Goal: Task Accomplishment & Management: Use online tool/utility

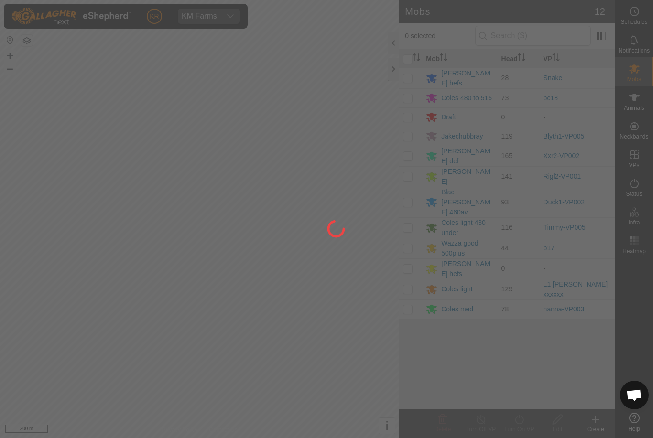
click at [626, 110] on div at bounding box center [326, 219] width 653 height 438
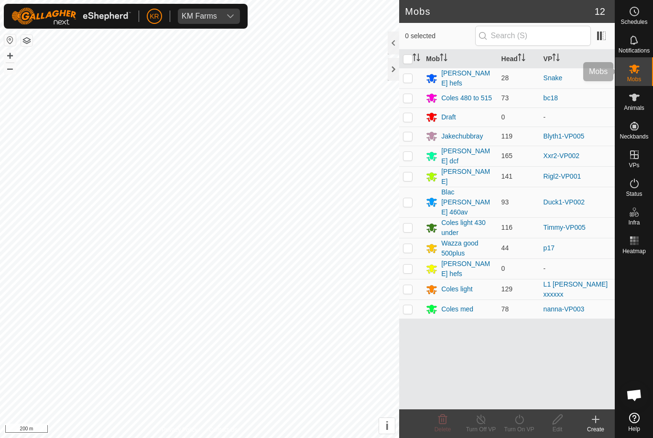
click at [647, 76] on div "Mobs" at bounding box center [634, 71] width 38 height 29
click at [409, 285] on p-checkbox at bounding box center [408, 289] width 10 height 8
checkbox input "true"
click at [524, 422] on icon at bounding box center [519, 419] width 12 height 11
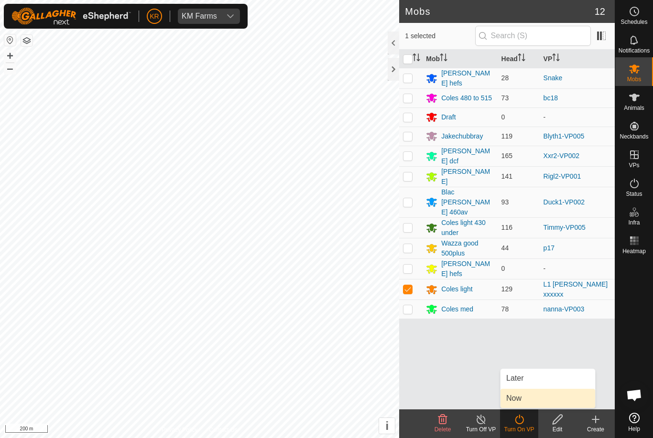
click at [533, 399] on link "Now" at bounding box center [547, 398] width 95 height 19
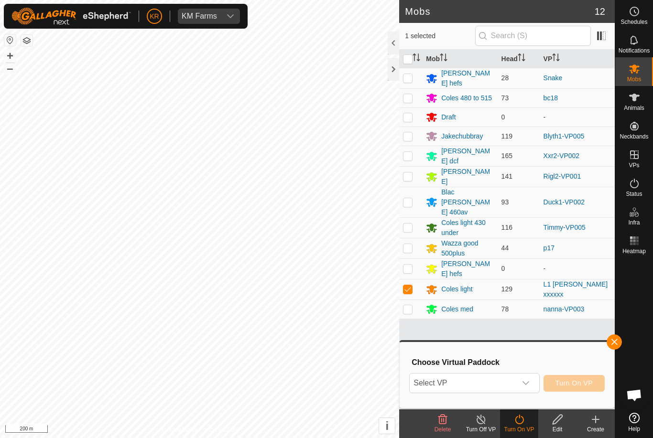
click at [515, 385] on span "Select VP" at bounding box center [463, 383] width 106 height 19
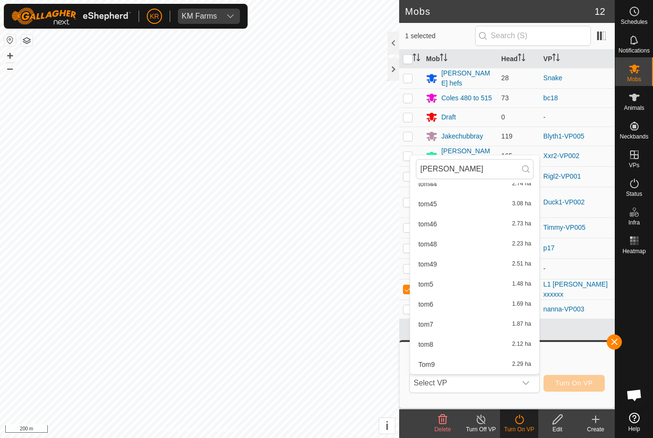
scroll to position [877, 0]
click at [489, 171] on input "[PERSON_NAME]" at bounding box center [475, 169] width 118 height 20
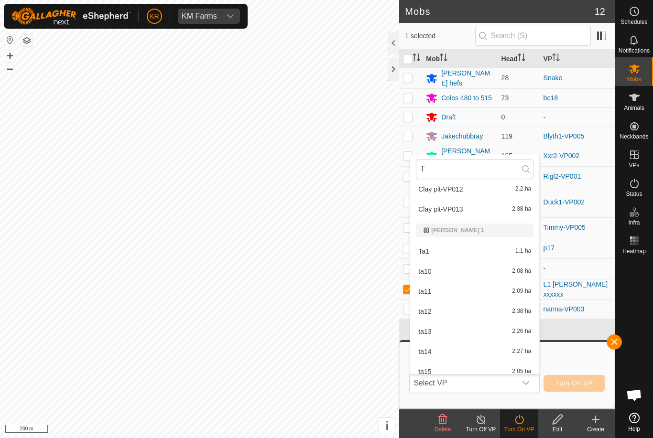
scroll to position [1058, 0]
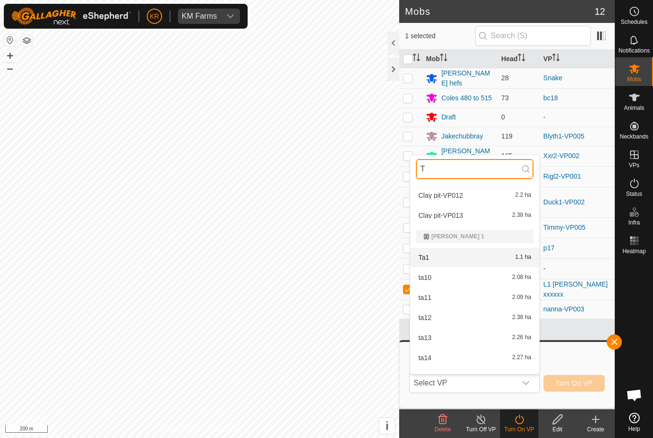
type input "T"
click at [508, 260] on div "Ta1 1.1 ha" at bounding box center [475, 257] width 118 height 11
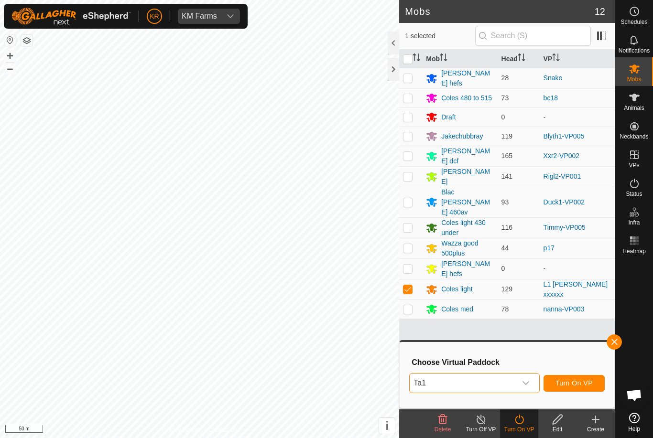
click at [580, 385] on span "Turn On VP" at bounding box center [573, 383] width 37 height 8
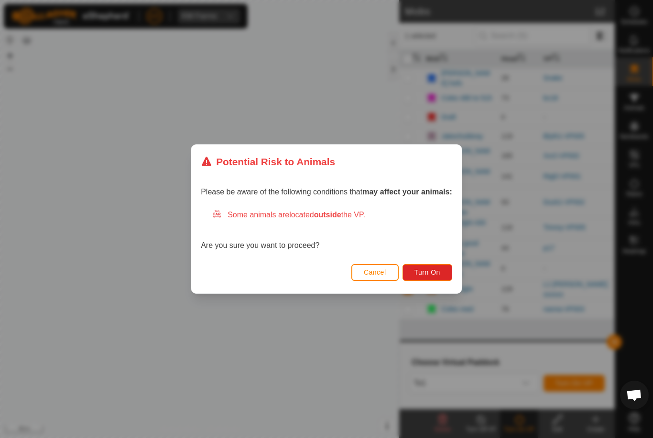
click at [436, 273] on span "Turn On" at bounding box center [427, 273] width 26 height 8
